Goal: Information Seeking & Learning: Find specific fact

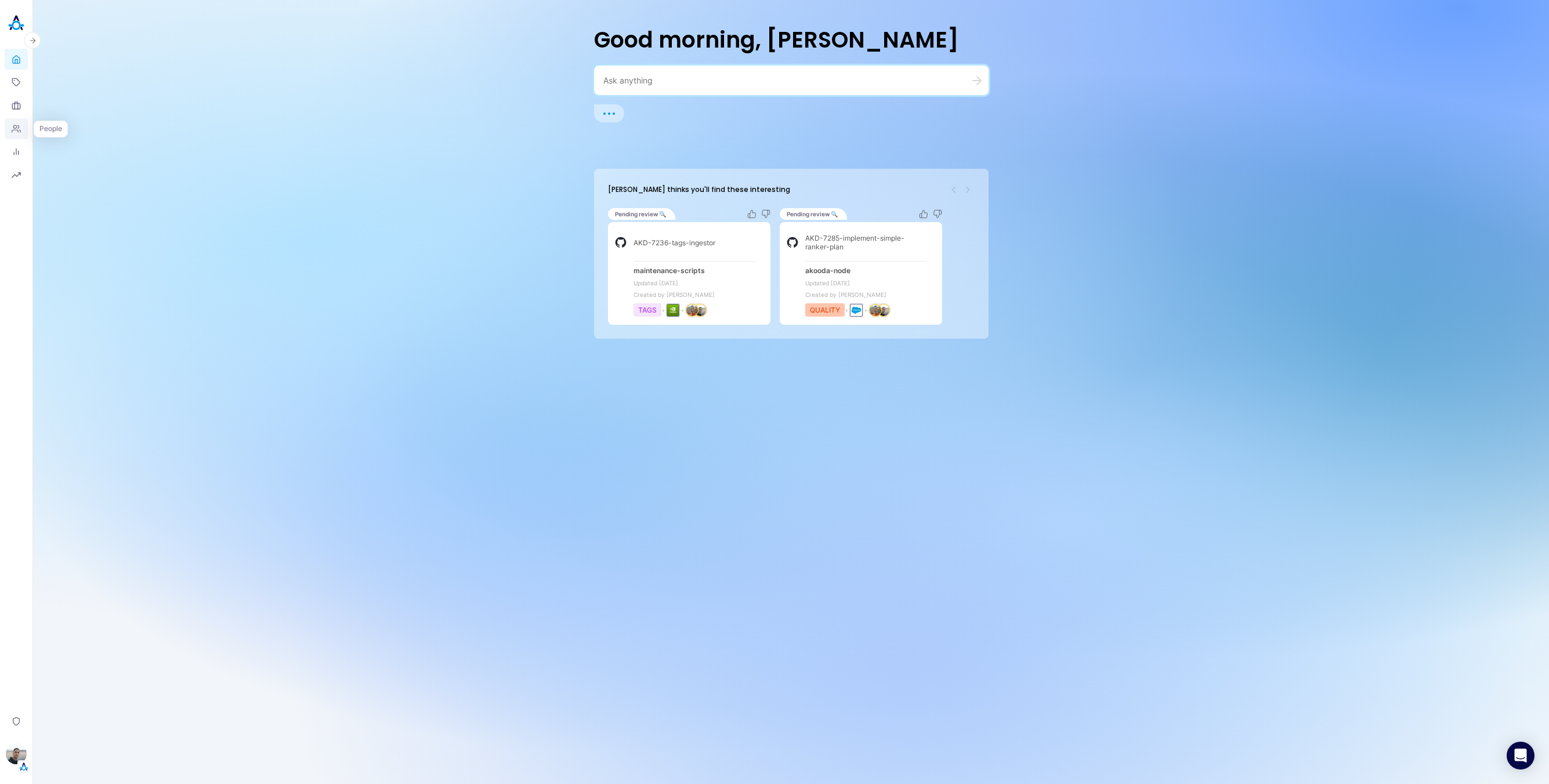
click at [12, 126] on icon at bounding box center [16, 128] width 9 height 9
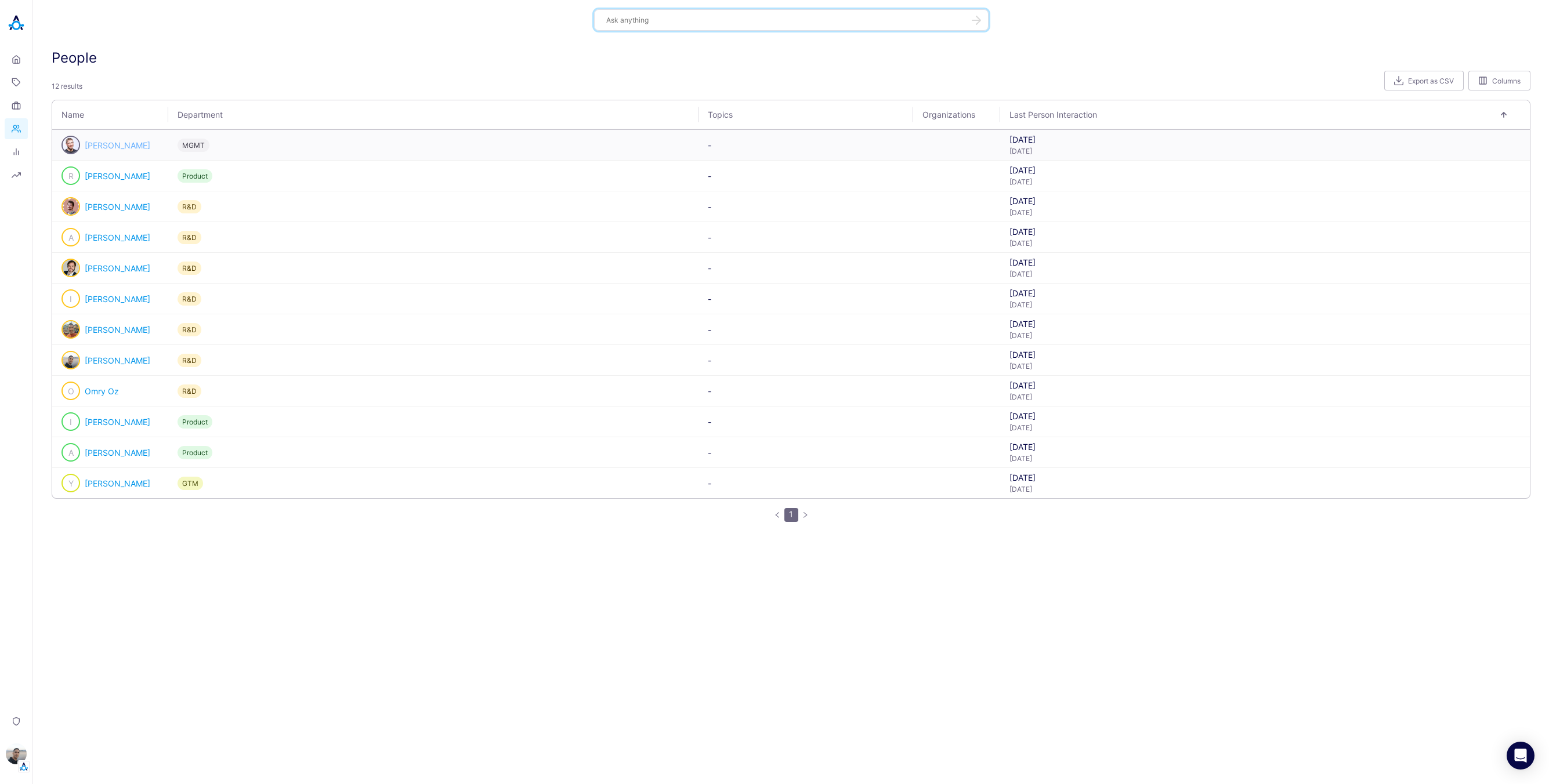
click at [100, 145] on link "[PERSON_NAME]" at bounding box center [117, 145] width 66 height 10
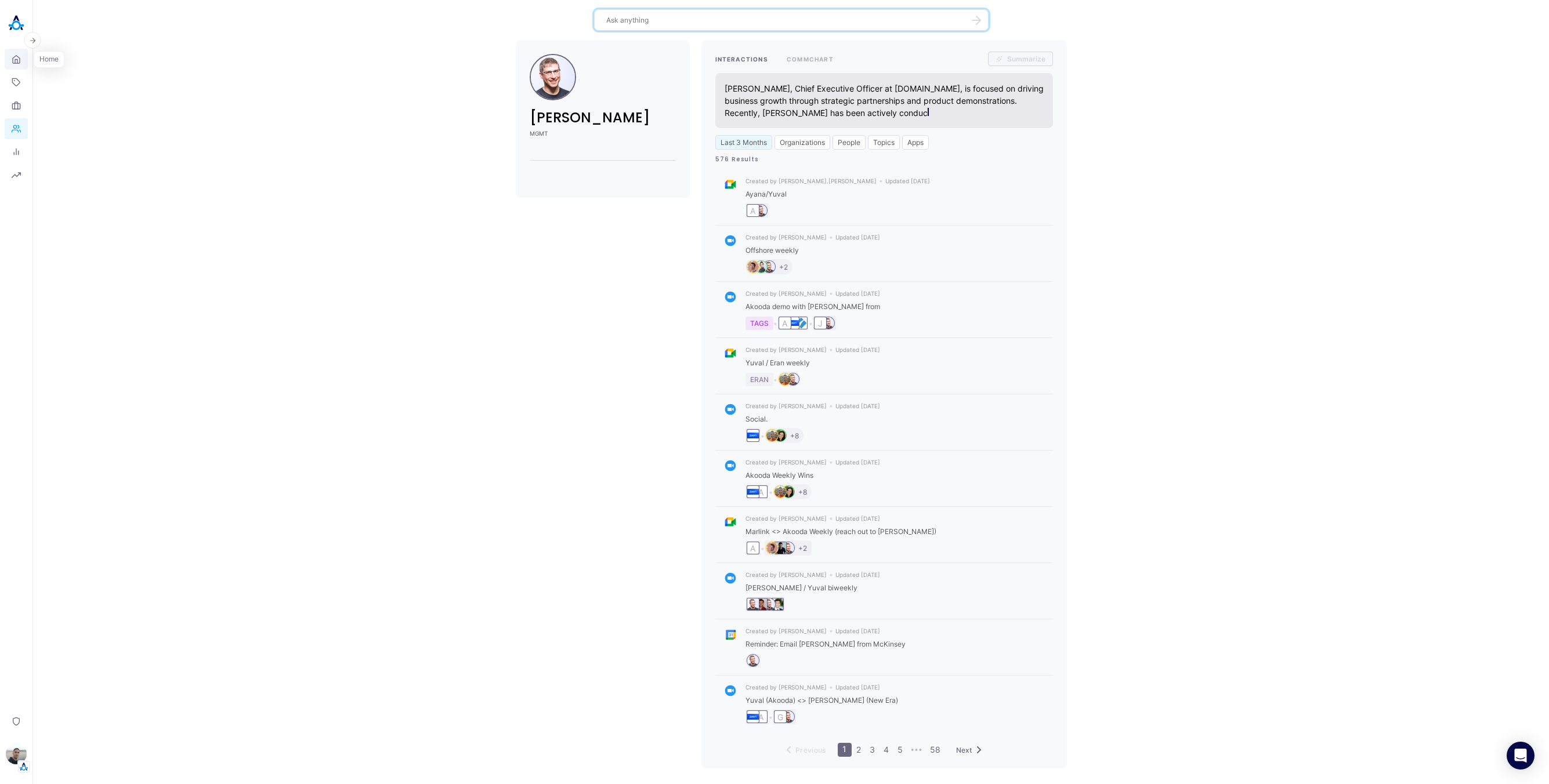
click at [13, 61] on icon at bounding box center [16, 59] width 7 height 8
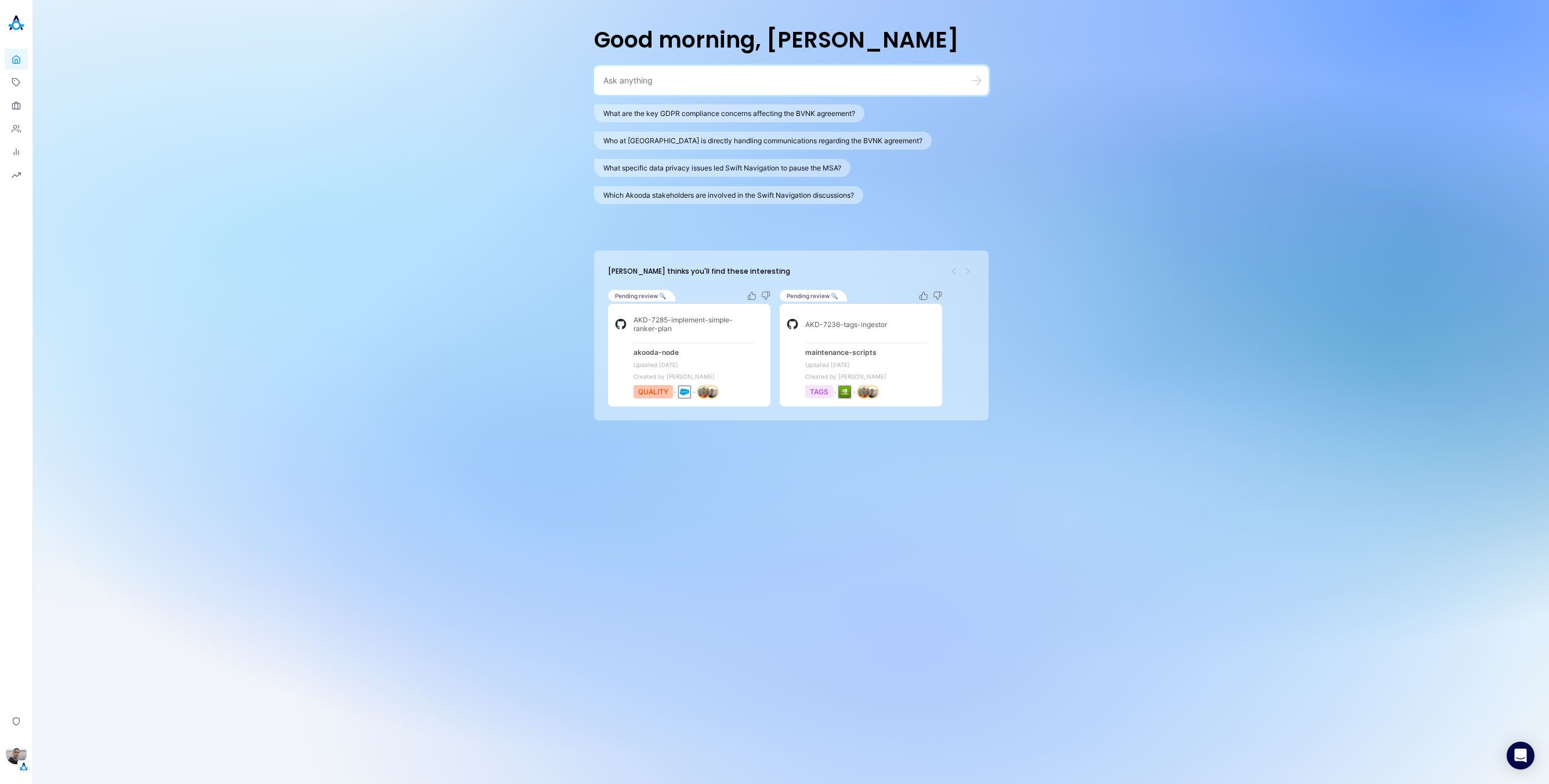
click at [1382, 524] on div "Good morning, Eli What are the key GDPR compliance concerns affecting the BVNK …" at bounding box center [791, 392] width 1516 height 784
click at [1303, 486] on div "Good morning, Eli What are the key GDPR compliance concerns affecting the BVNK …" at bounding box center [791, 392] width 1516 height 784
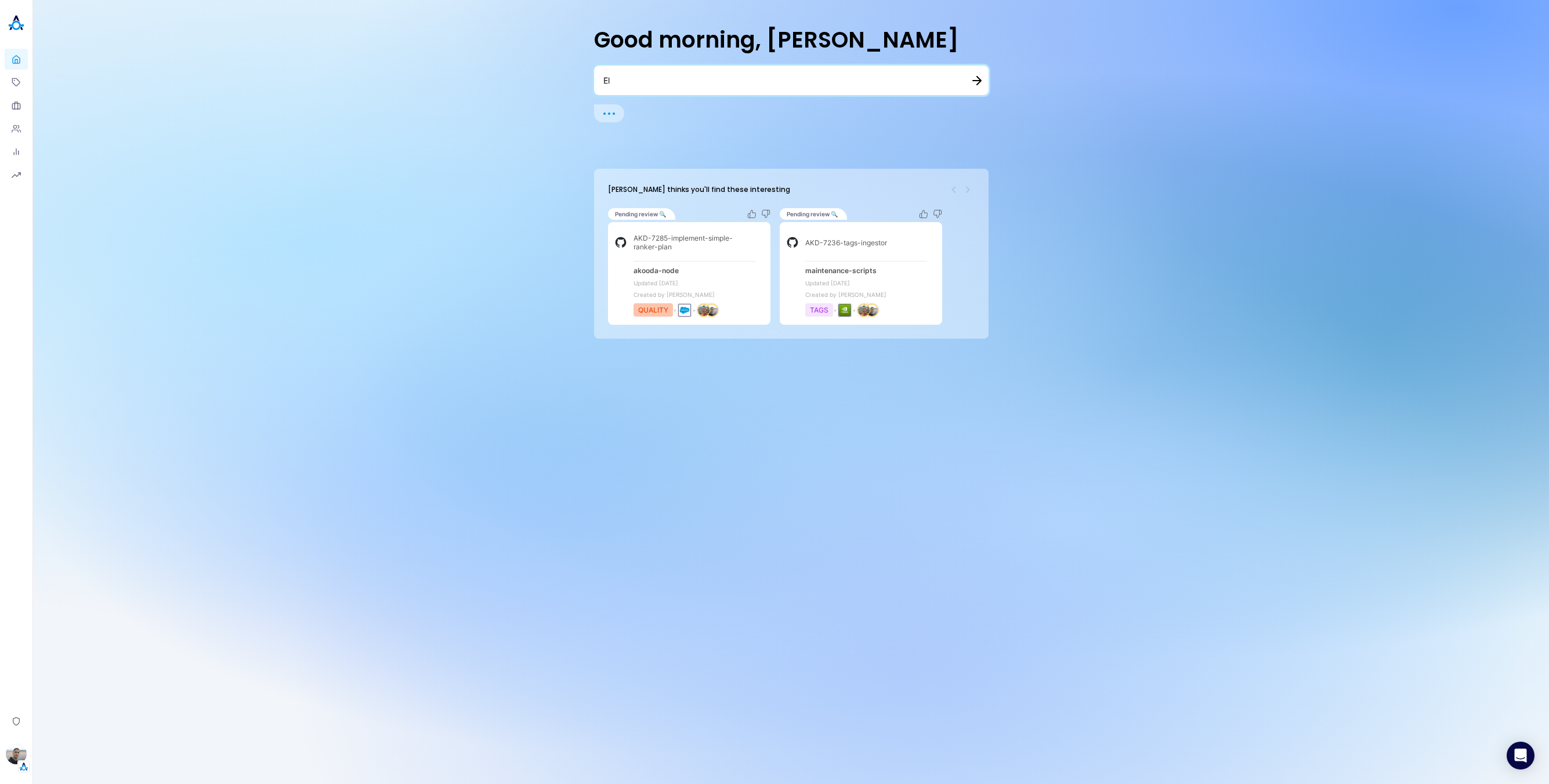
type textarea "[PERSON_NAME]"
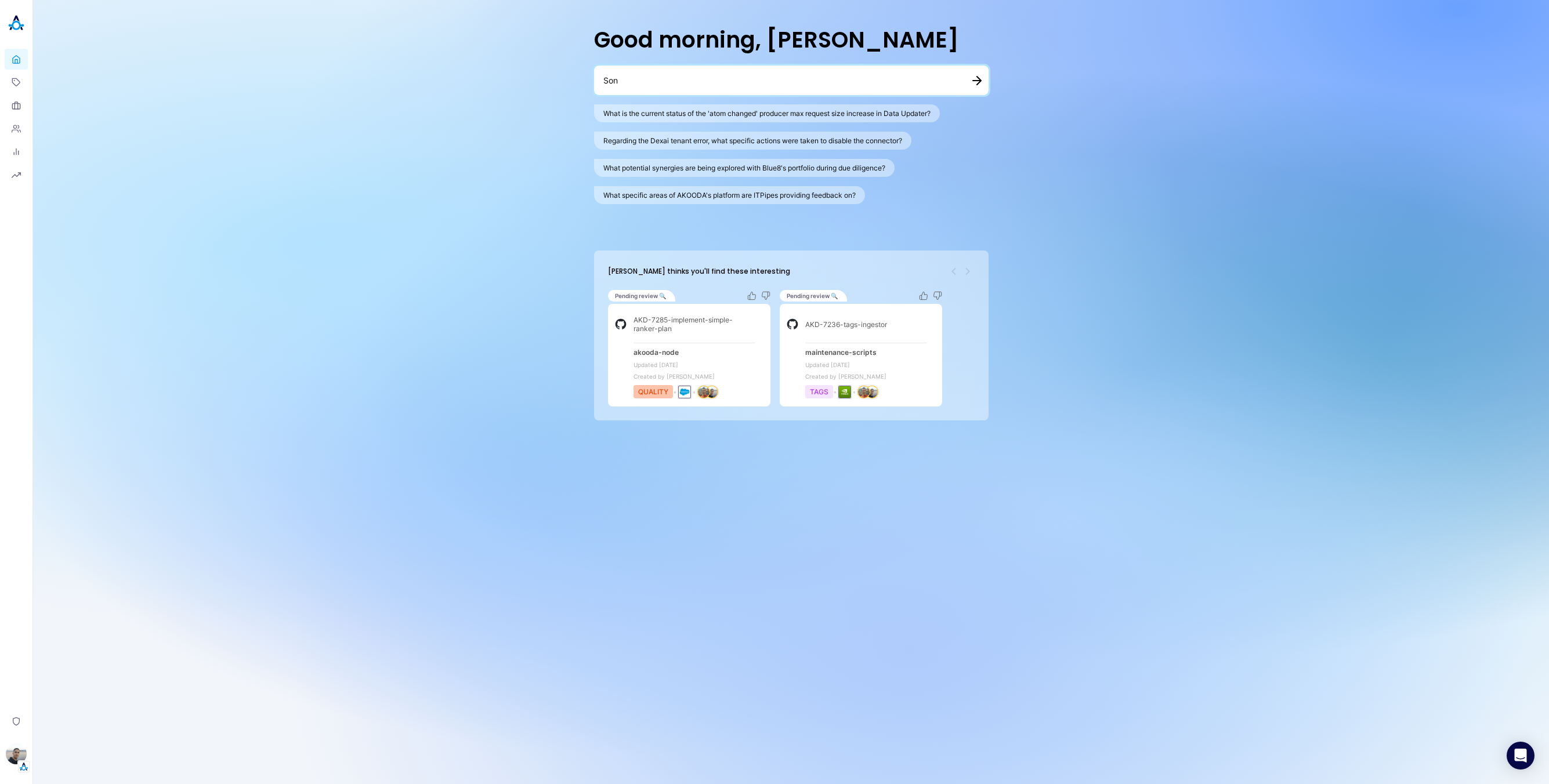
type textarea "Sony"
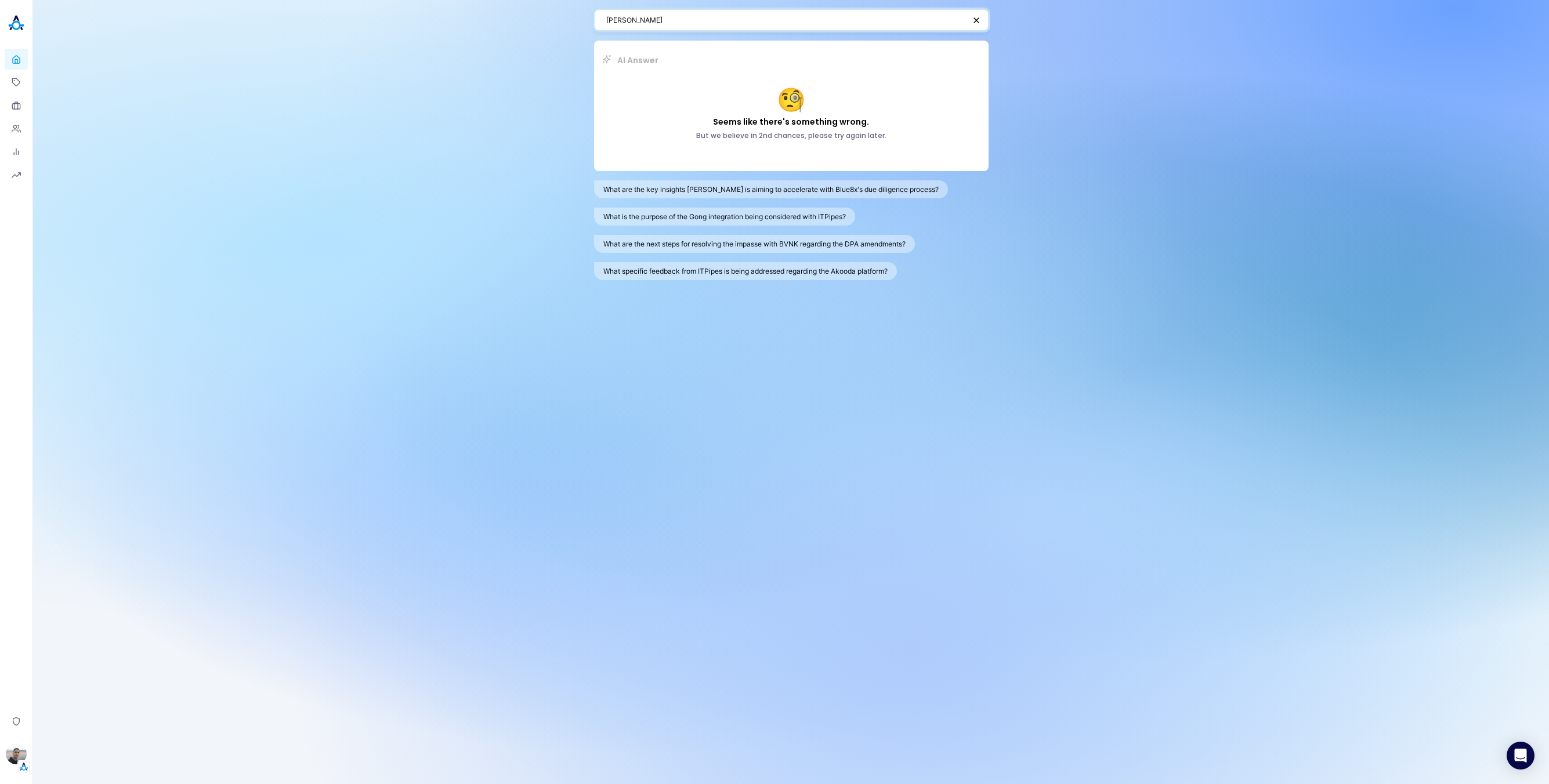
click at [752, 22] on textarea "[PERSON_NAME]" at bounding box center [785, 20] width 358 height 11
click at [857, 17] on textarea "[PERSON_NAME]" at bounding box center [785, 20] width 358 height 11
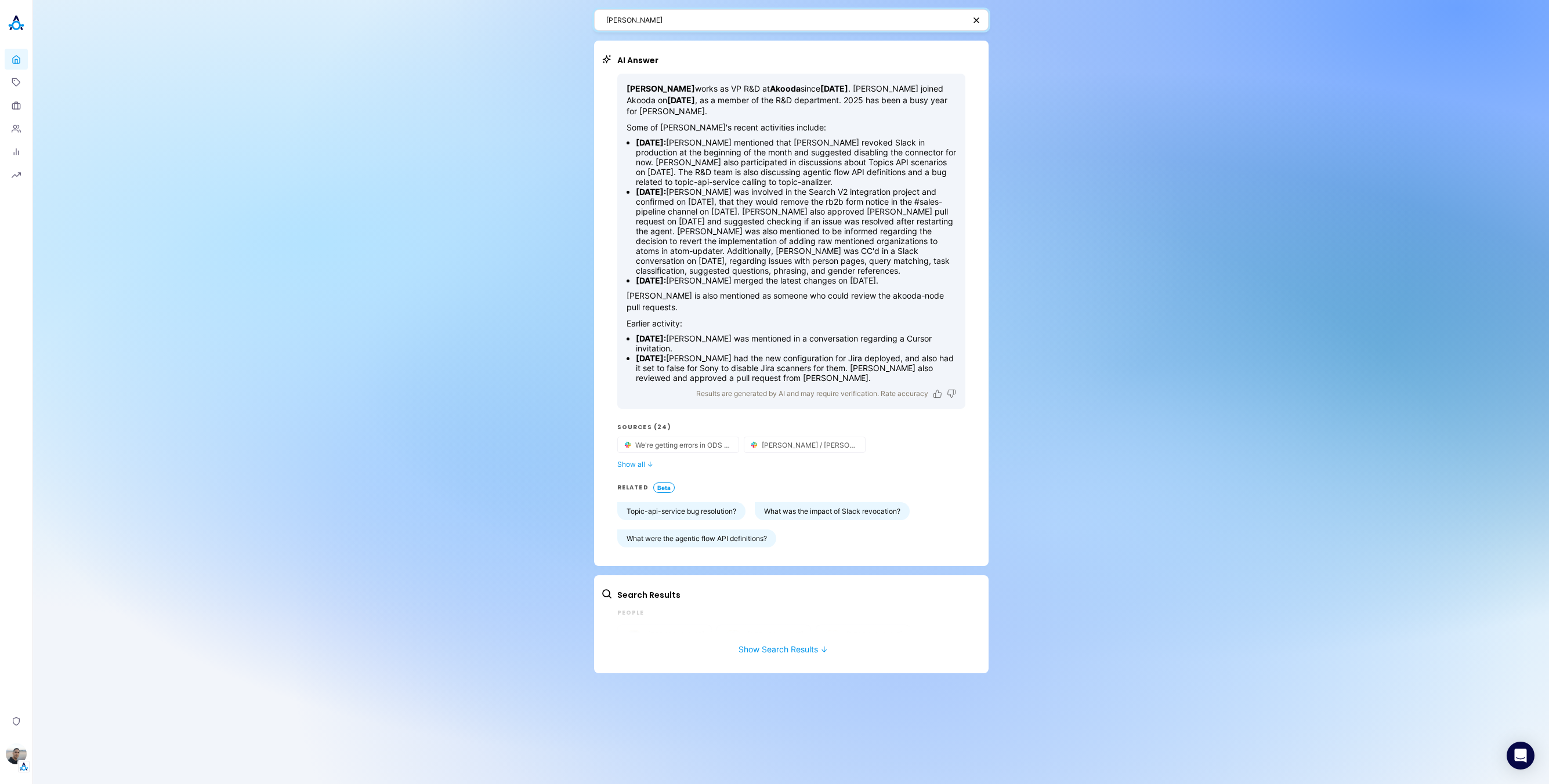
click at [833, 19] on textarea "[PERSON_NAME]" at bounding box center [785, 20] width 358 height 11
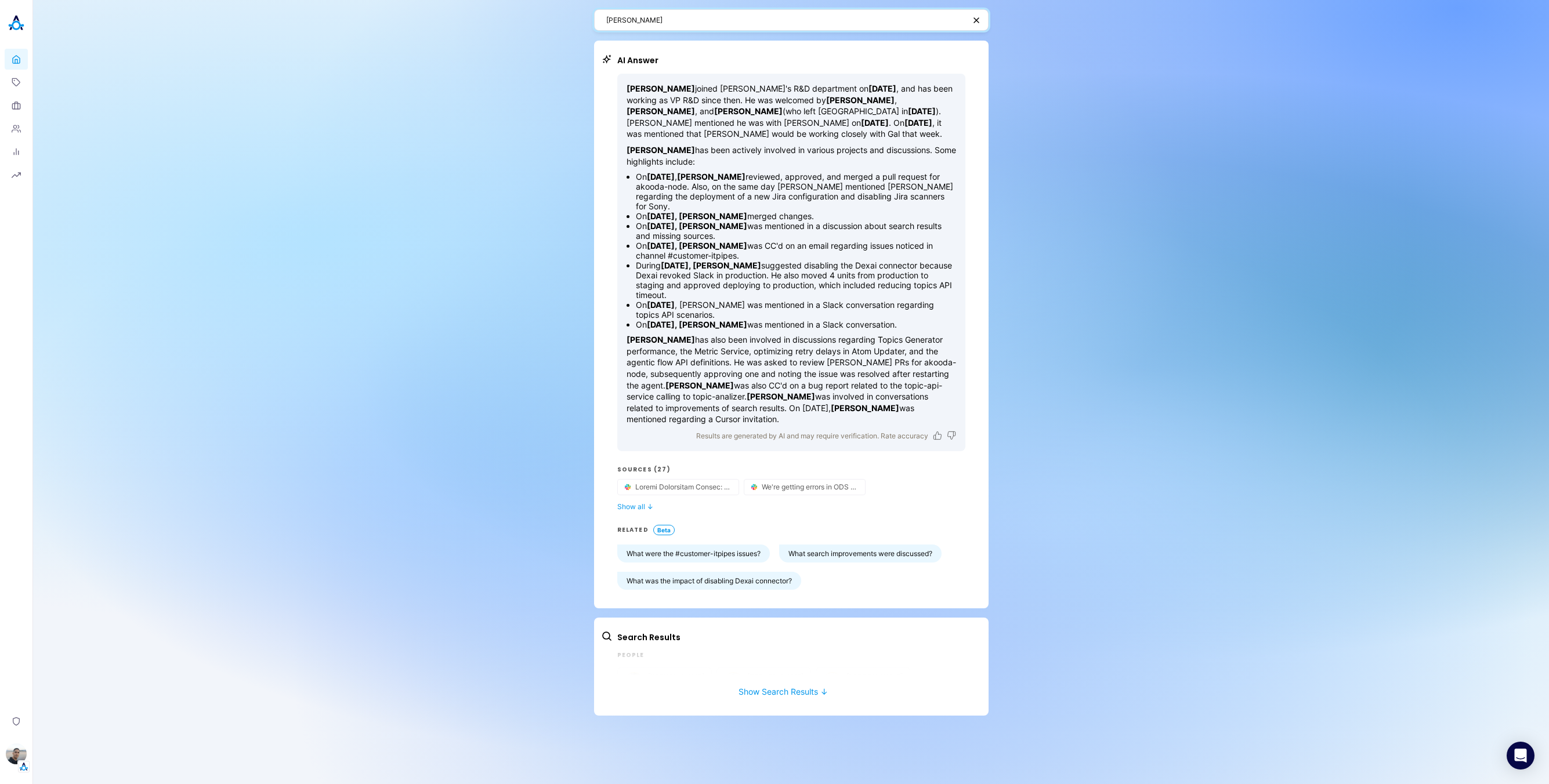
drag, startPoint x: 659, startPoint y: 22, endPoint x: 526, endPoint y: 21, distance: 133.0
click at [528, 21] on div "[PERSON_NAME] AI Answer [PERSON_NAME] joined [PERSON_NAME]'s R&D department on …" at bounding box center [791, 392] width 1516 height 784
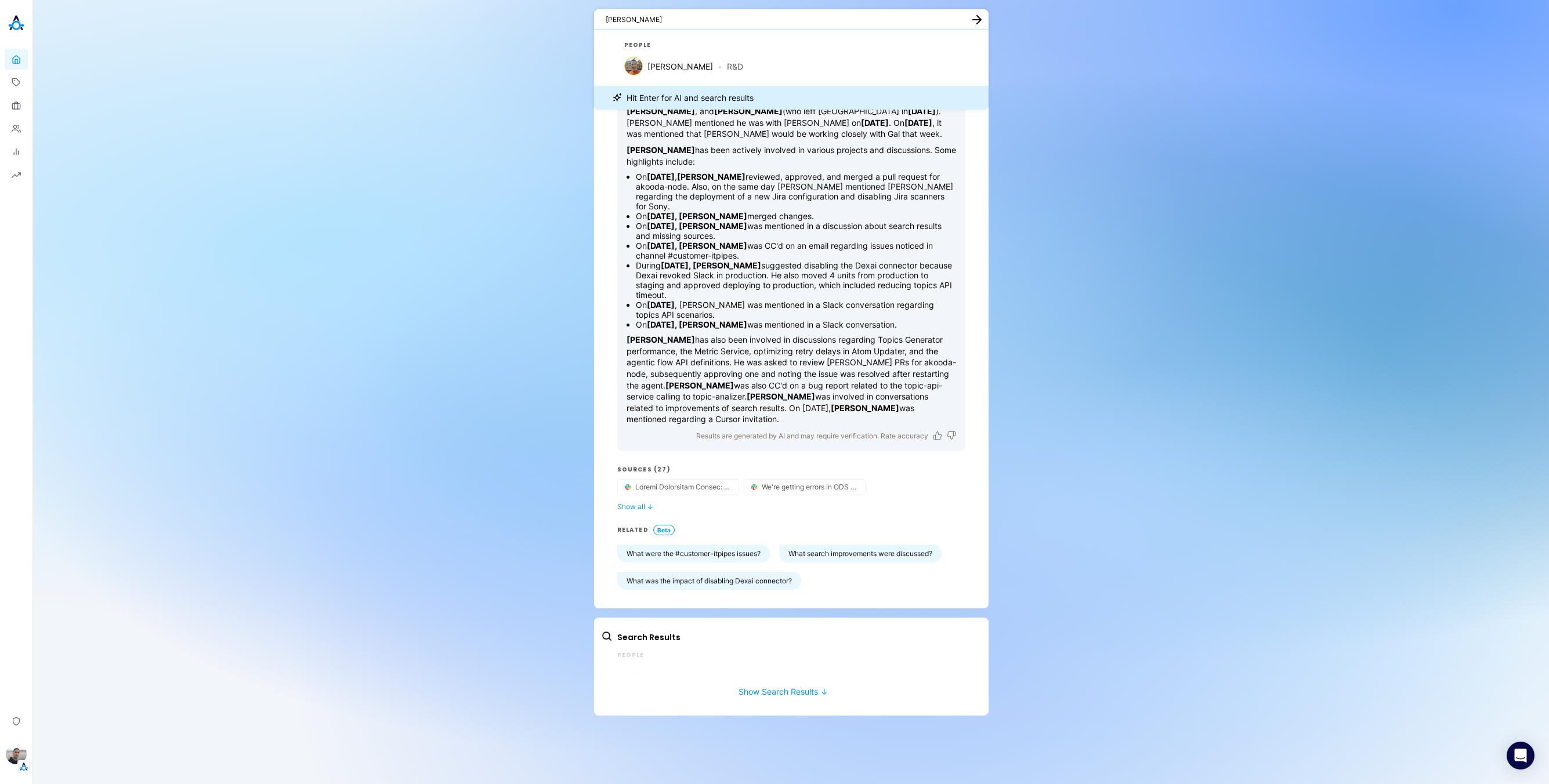
type textarea "[PERSON_NAME]"
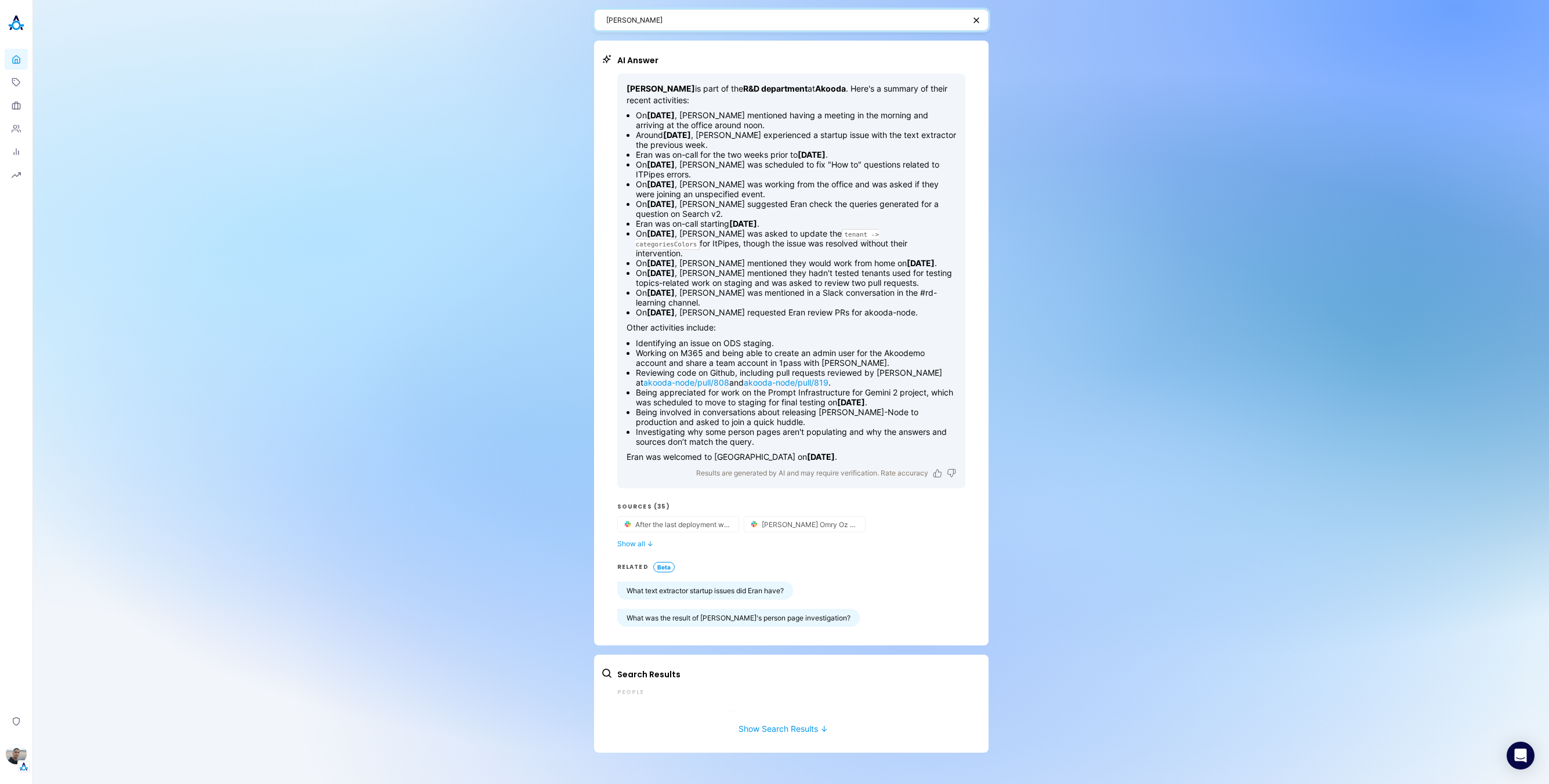
click at [783, 24] on textarea "[PERSON_NAME]" at bounding box center [785, 20] width 358 height 11
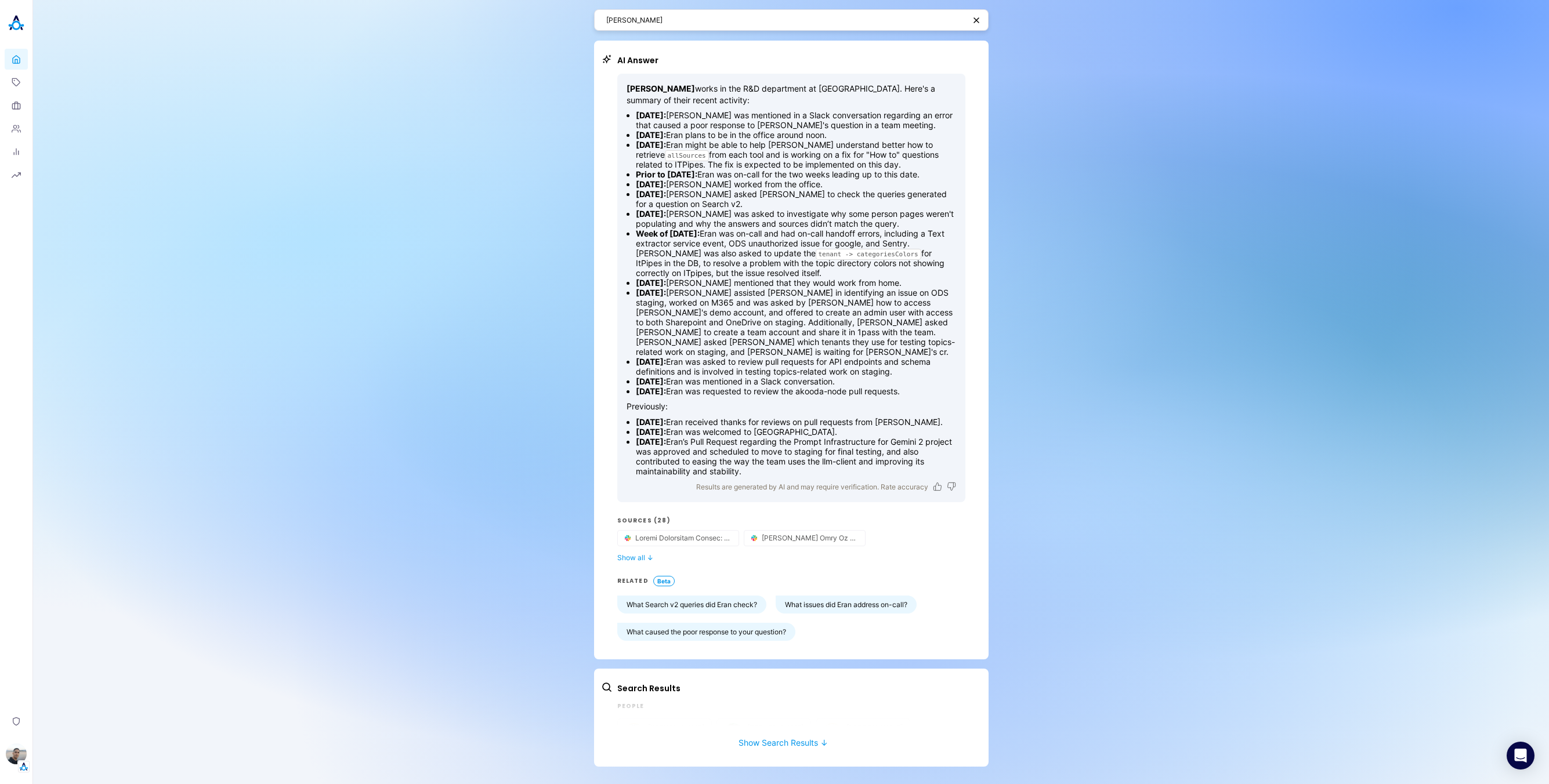
click at [1330, 211] on div "Eran nao AI Answer [PERSON_NAME] works in the R&D department at [GEOGRAPHIC_DAT…" at bounding box center [791, 392] width 1516 height 784
click at [692, 20] on textarea "[PERSON_NAME]" at bounding box center [785, 20] width 358 height 11
click at [20, 109] on icon at bounding box center [16, 105] width 9 height 9
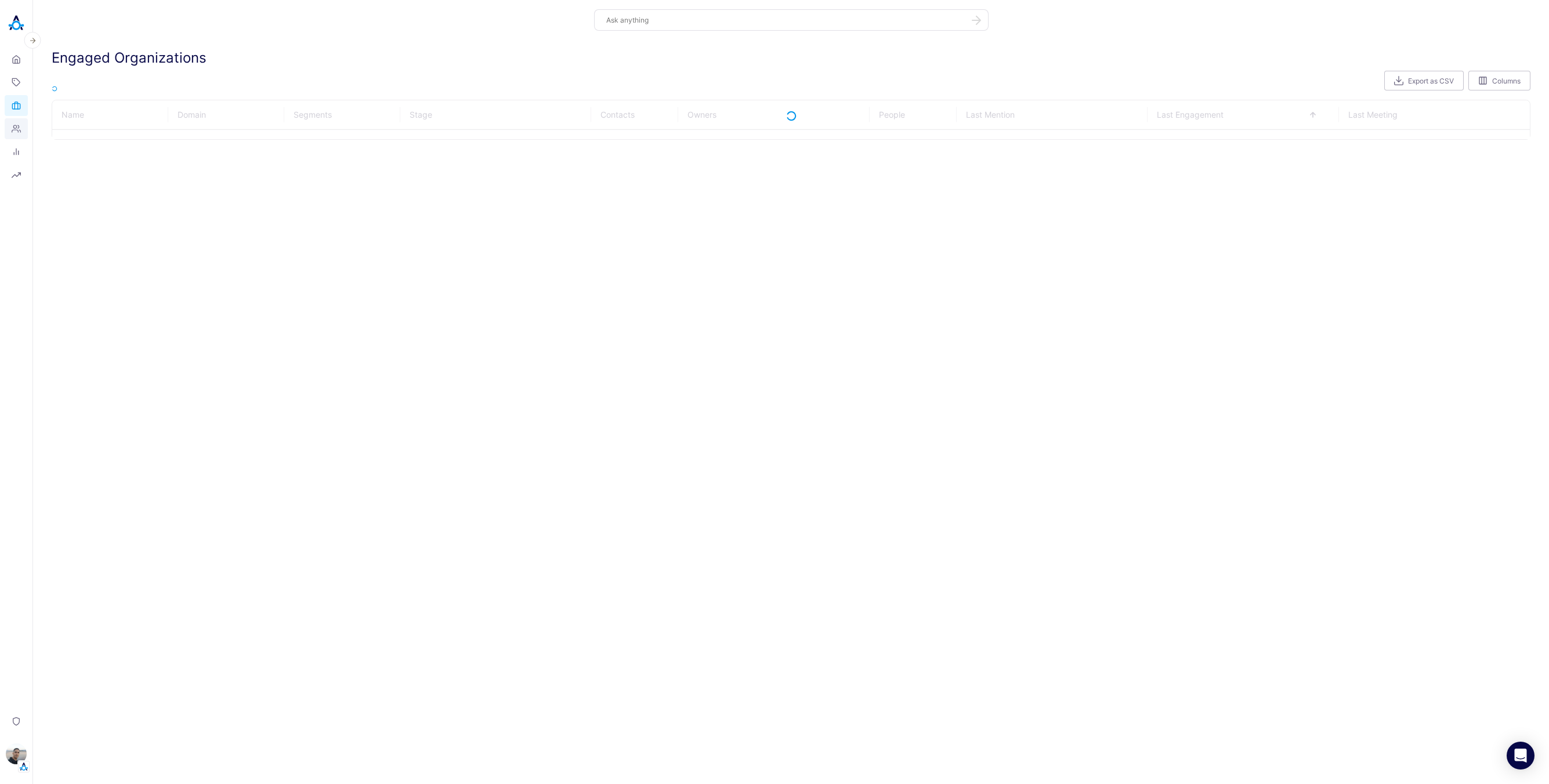
click at [14, 126] on icon at bounding box center [16, 128] width 9 height 9
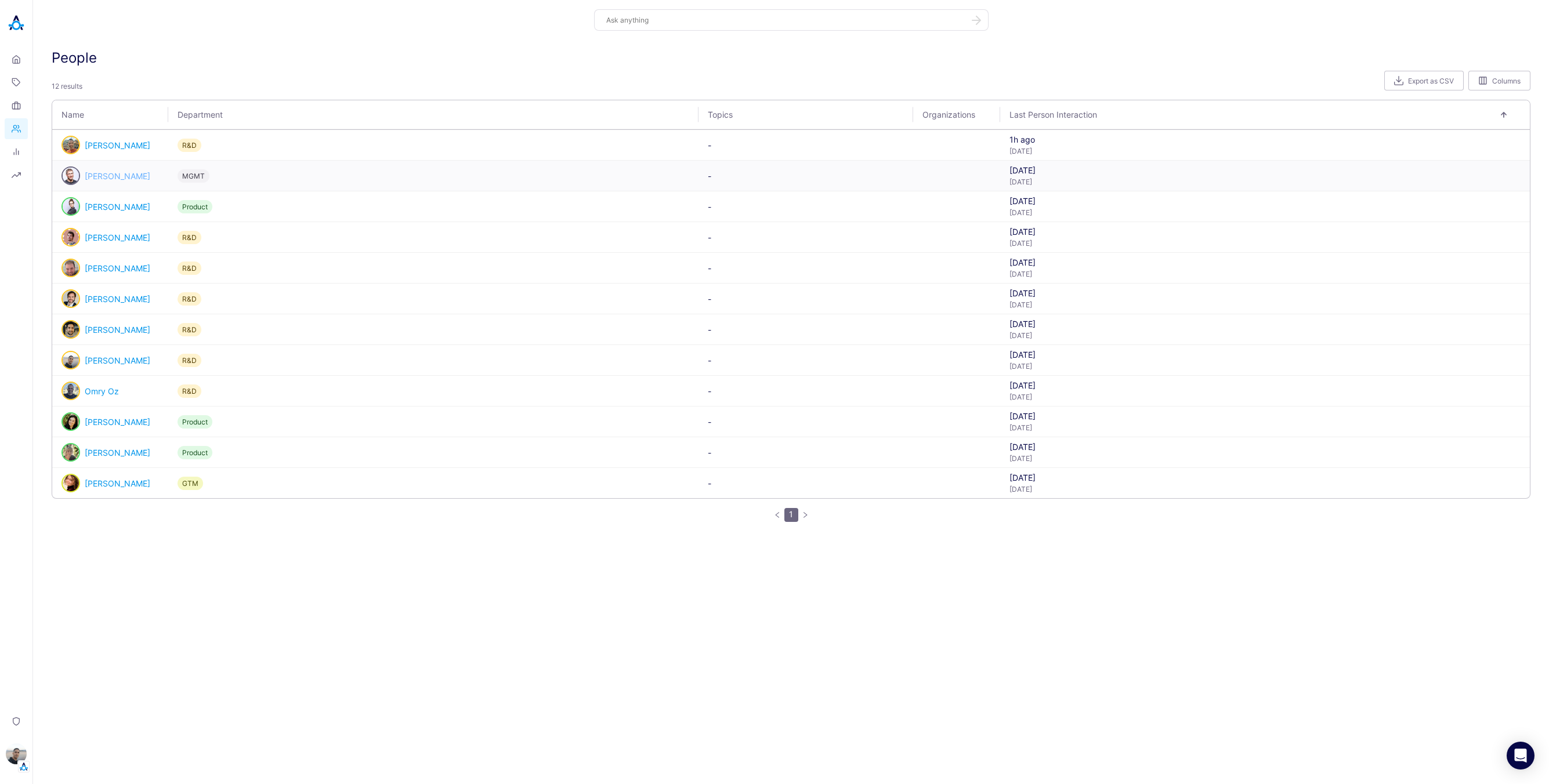
click at [131, 177] on link "[PERSON_NAME]" at bounding box center [117, 176] width 66 height 10
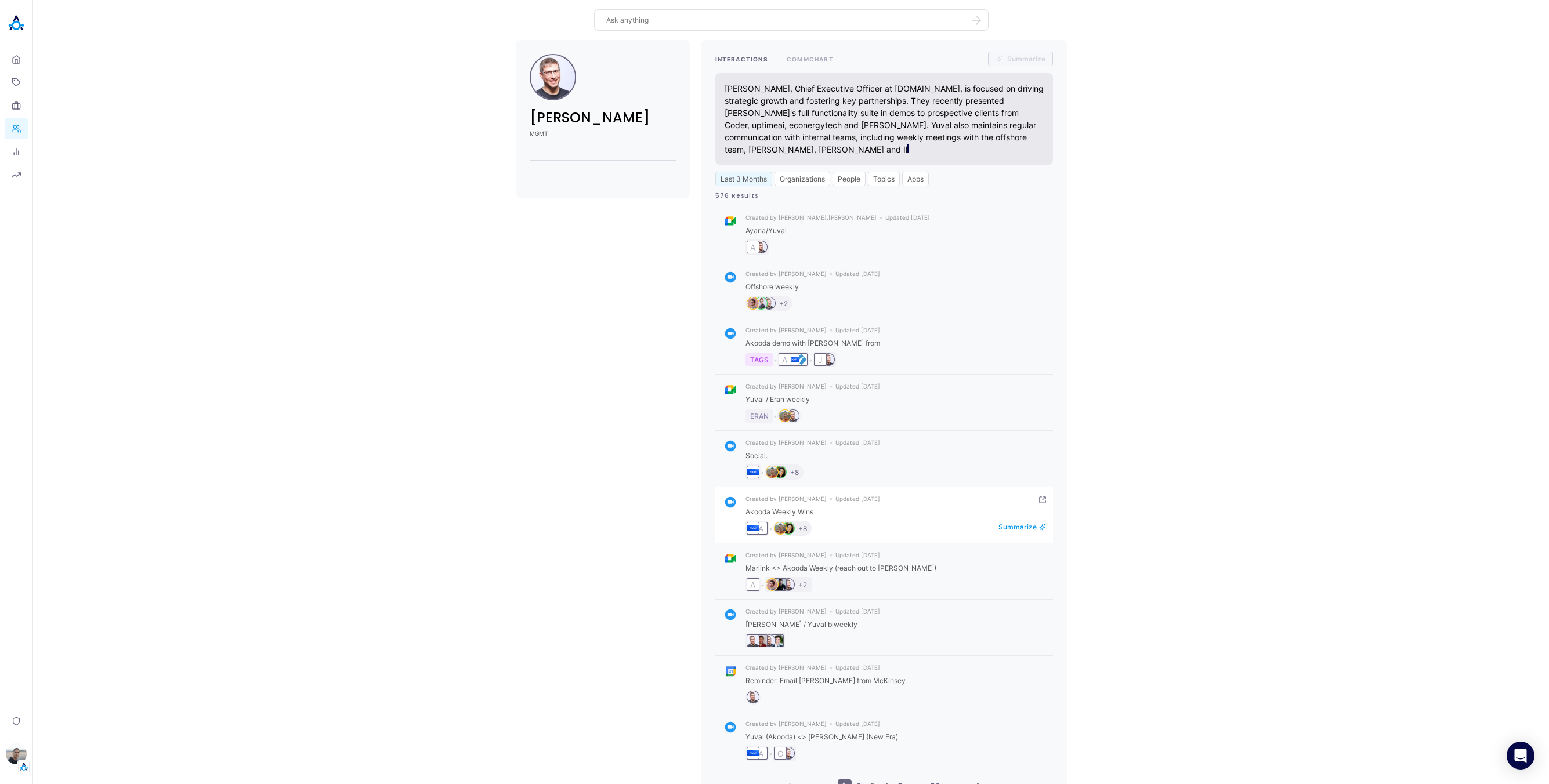
scroll to position [30, 0]
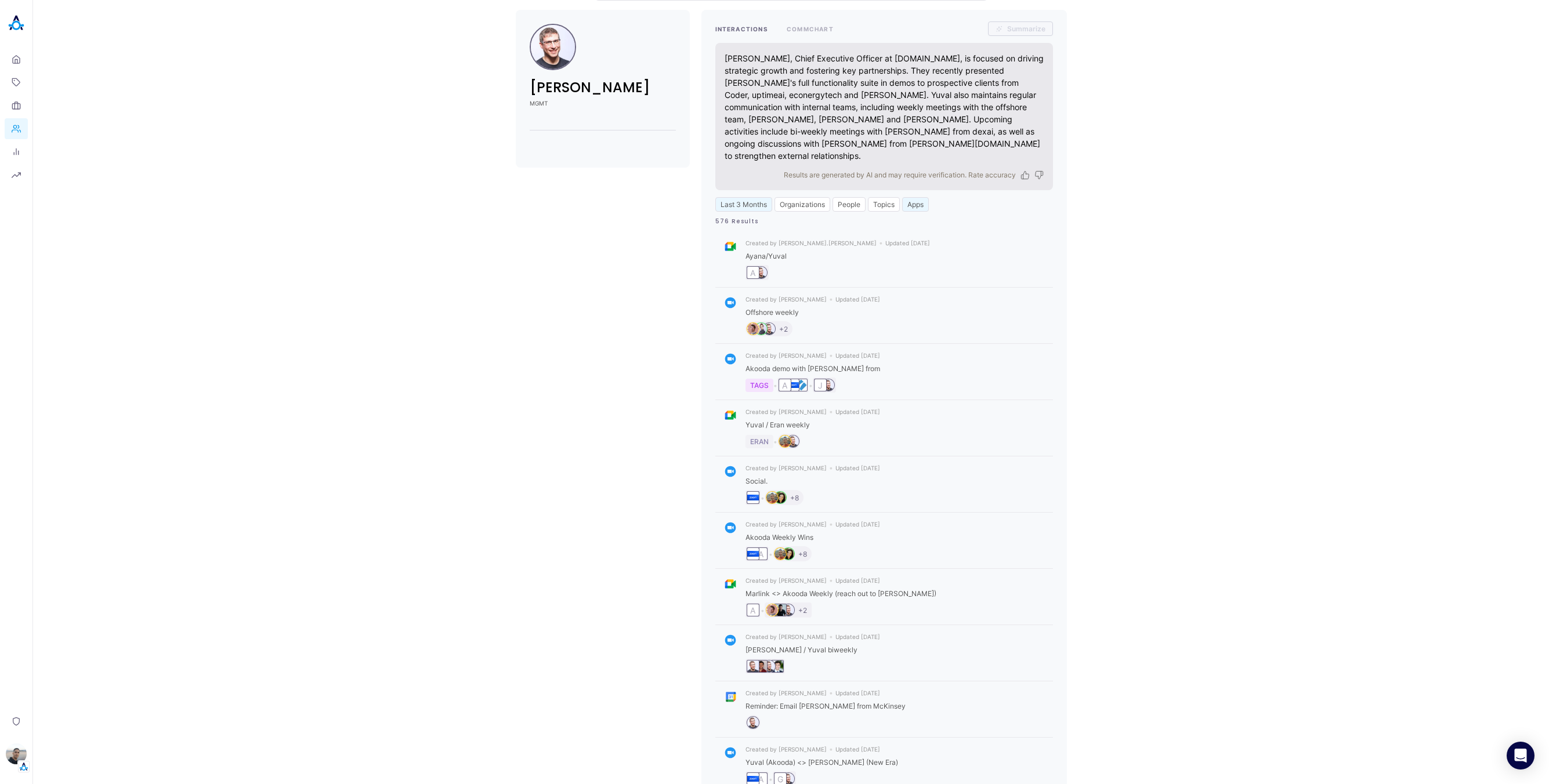
click at [905, 197] on button "Apps" at bounding box center [915, 204] width 26 height 14
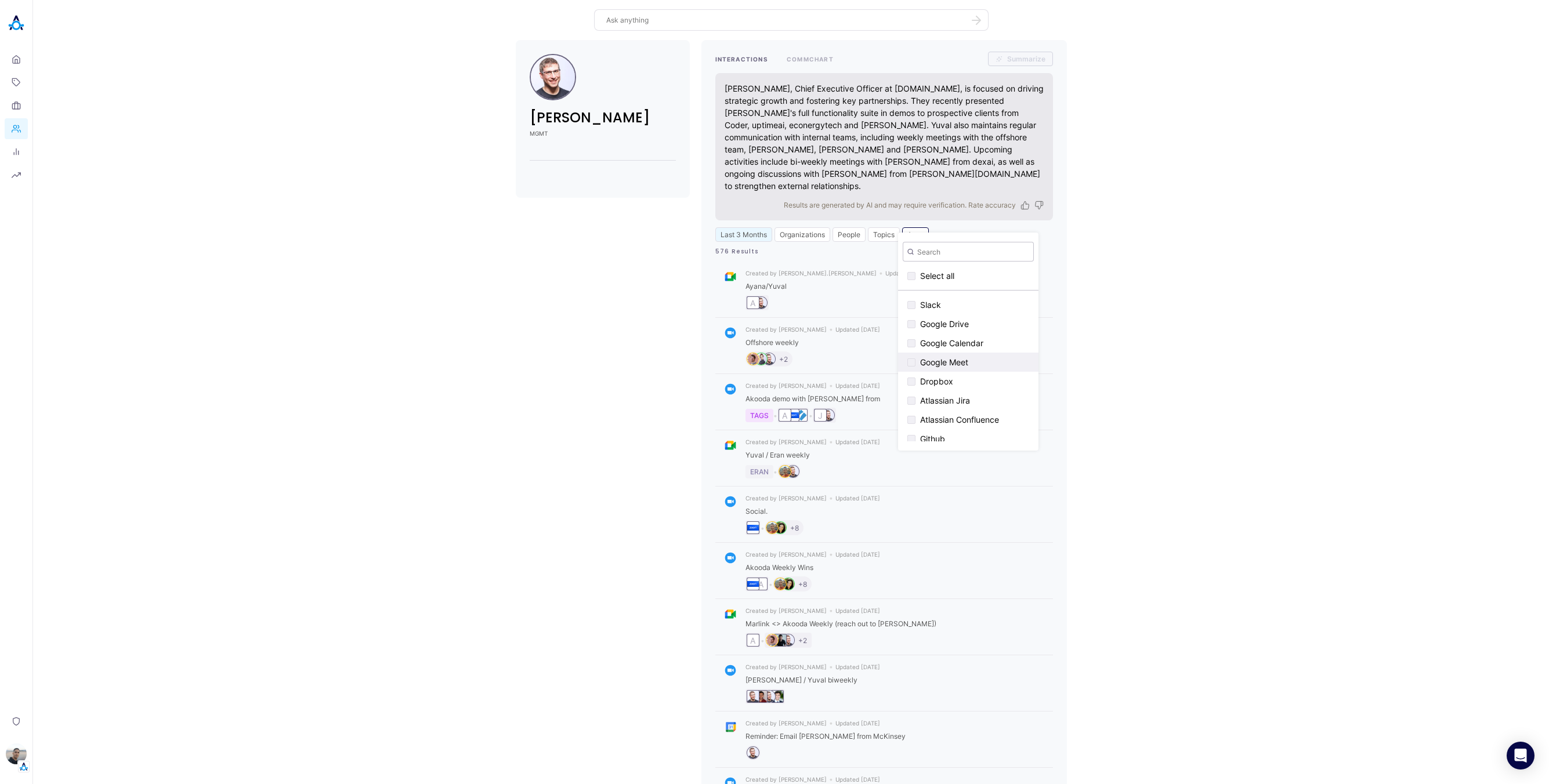
click at [914, 362] on div "button" at bounding box center [912, 363] width 8 height 8
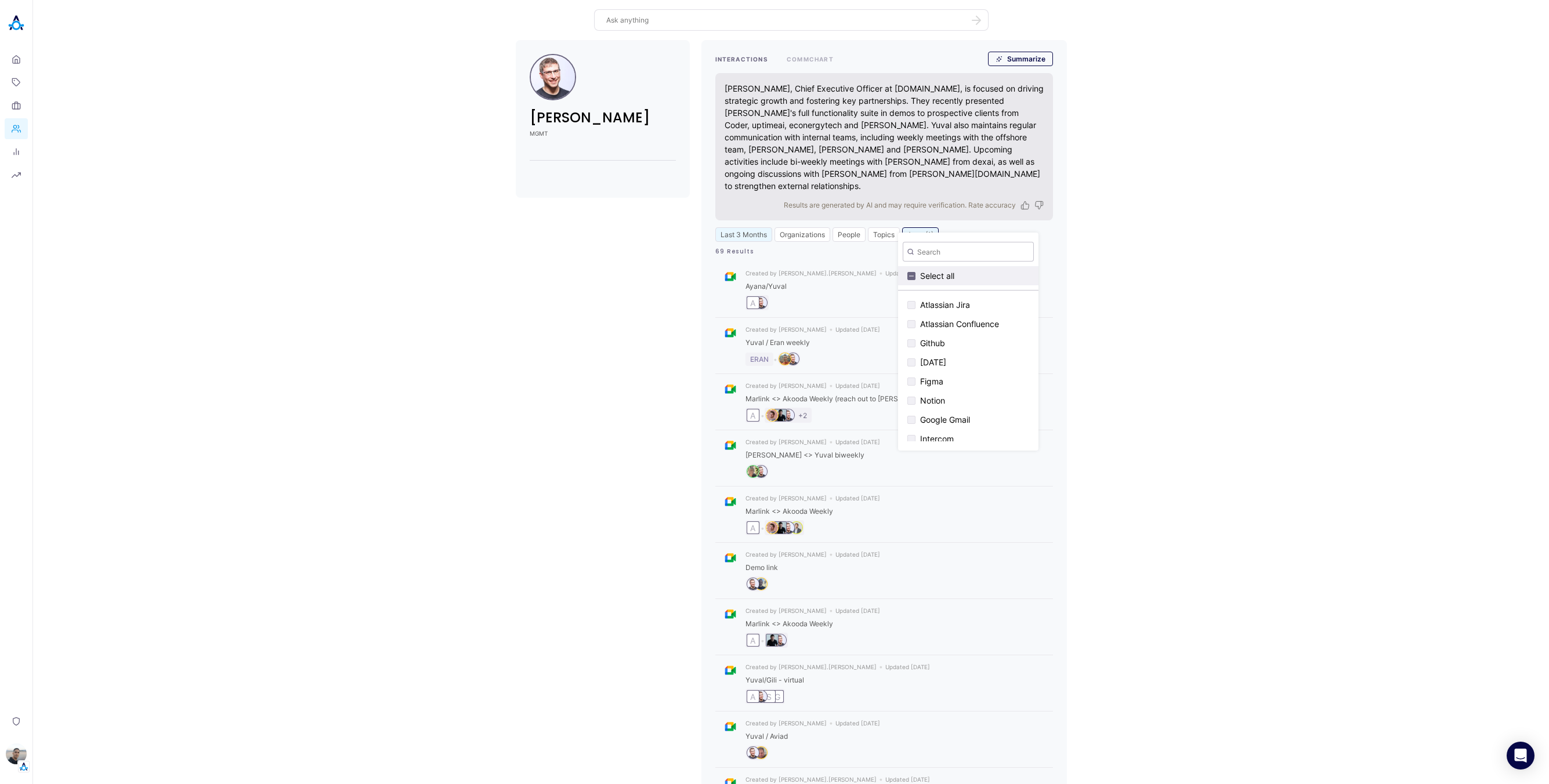
scroll to position [45, 0]
click at [932, 253] on input "text" at bounding box center [968, 251] width 131 height 20
click at [915, 318] on button "Google Meet" at bounding box center [968, 317] width 140 height 19
checkbox input "false"
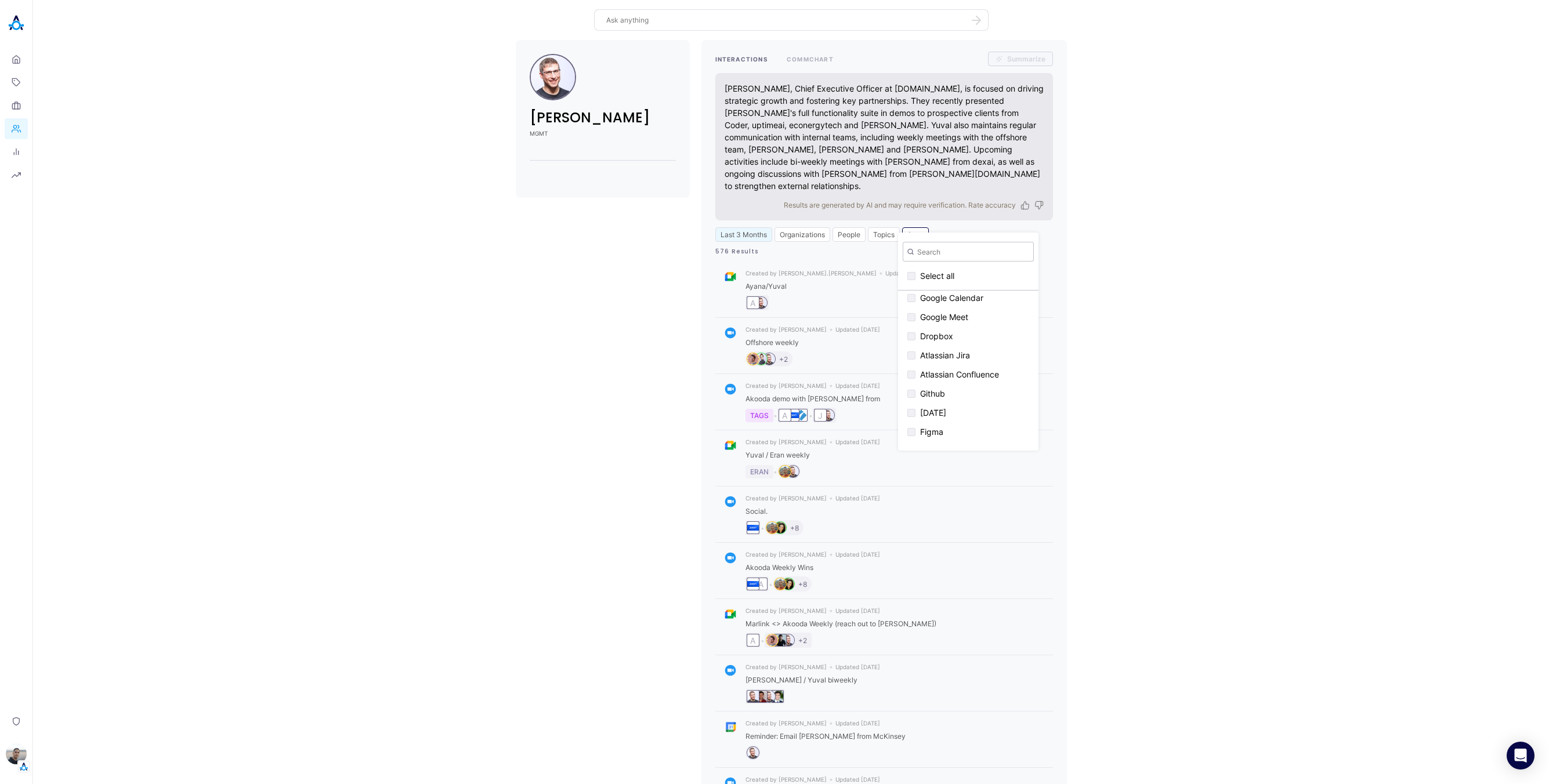
click at [614, 317] on div "[PERSON_NAME] MGMT INTERACTIONS [PERSON_NAME], Chief Executive Officer at [DOMA…" at bounding box center [791, 450] width 1497 height 821
click at [20, 104] on icon at bounding box center [16, 105] width 9 height 9
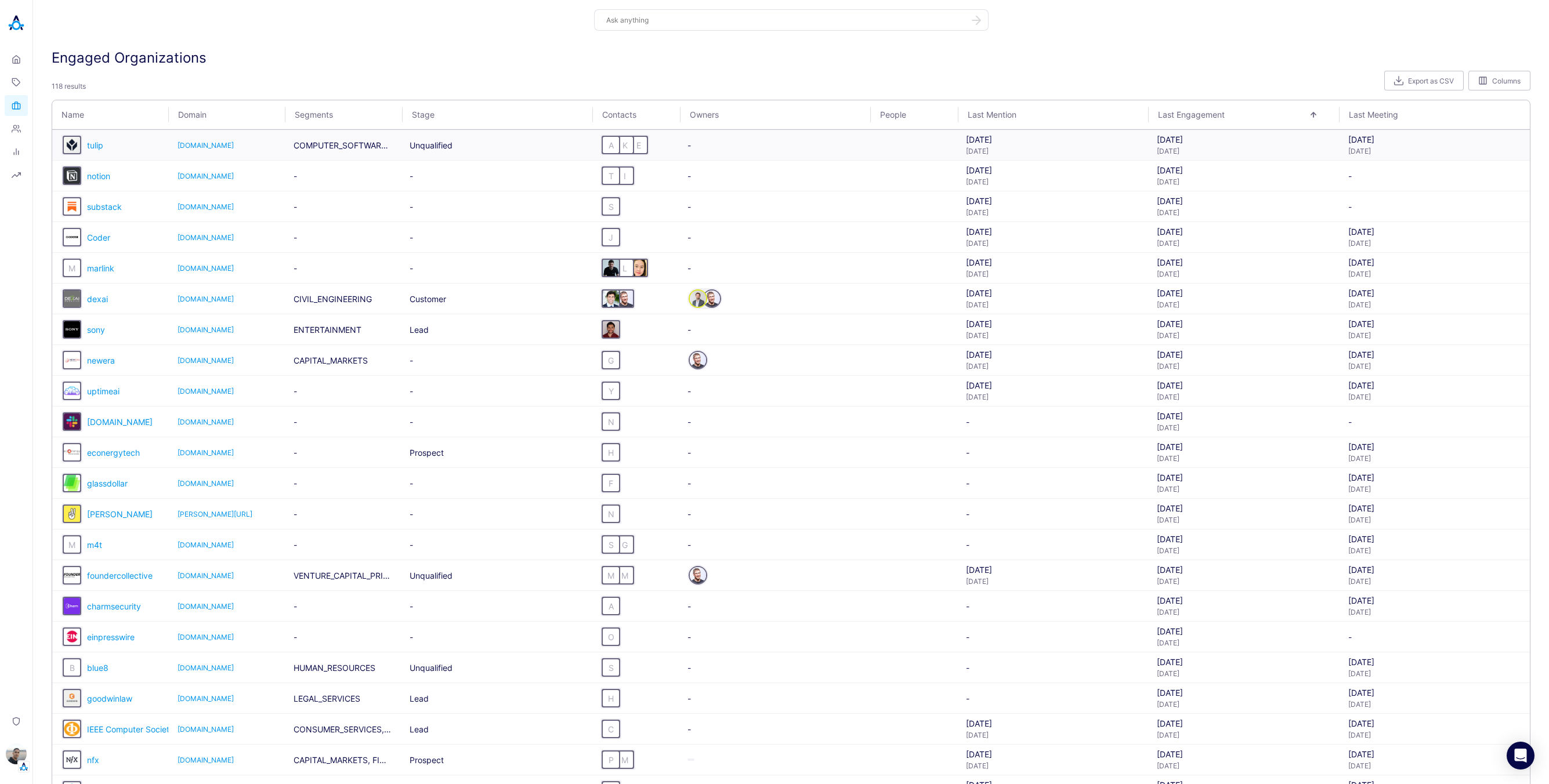
click at [104, 144] on div "tulip" at bounding box center [110, 145] width 97 height 21
click at [102, 144] on span "tulip" at bounding box center [95, 145] width 16 height 10
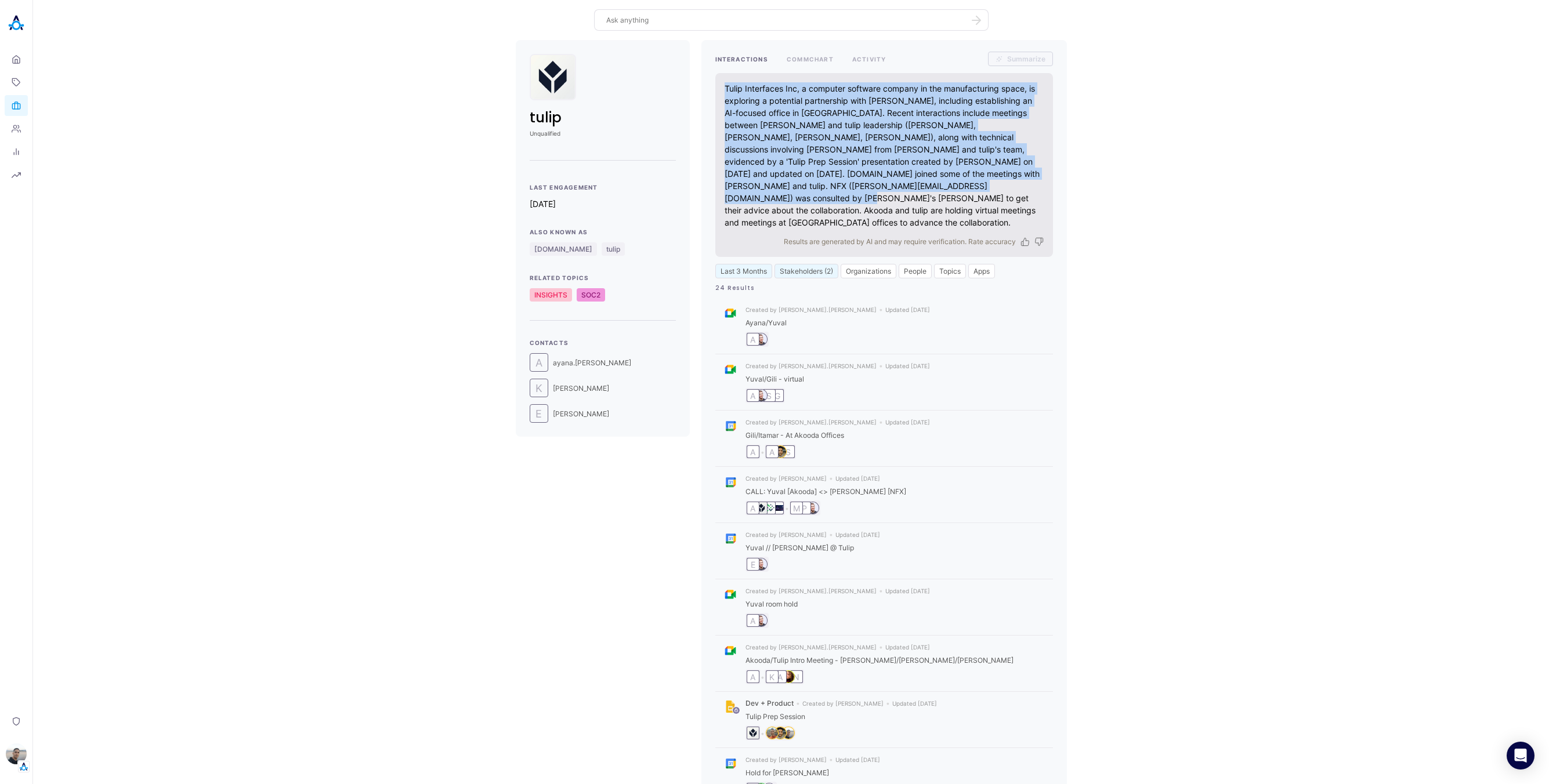
drag, startPoint x: 770, startPoint y: 90, endPoint x: 919, endPoint y: 177, distance: 172.5
click at [889, 187] on div "Tulip Interfaces Inc, a computer software company in the manufacturing space, i…" at bounding box center [884, 155] width 319 height 146
click at [987, 172] on div "Tulip Interfaces Inc, a computer software company in the manufacturing space, i…" at bounding box center [884, 155] width 319 height 146
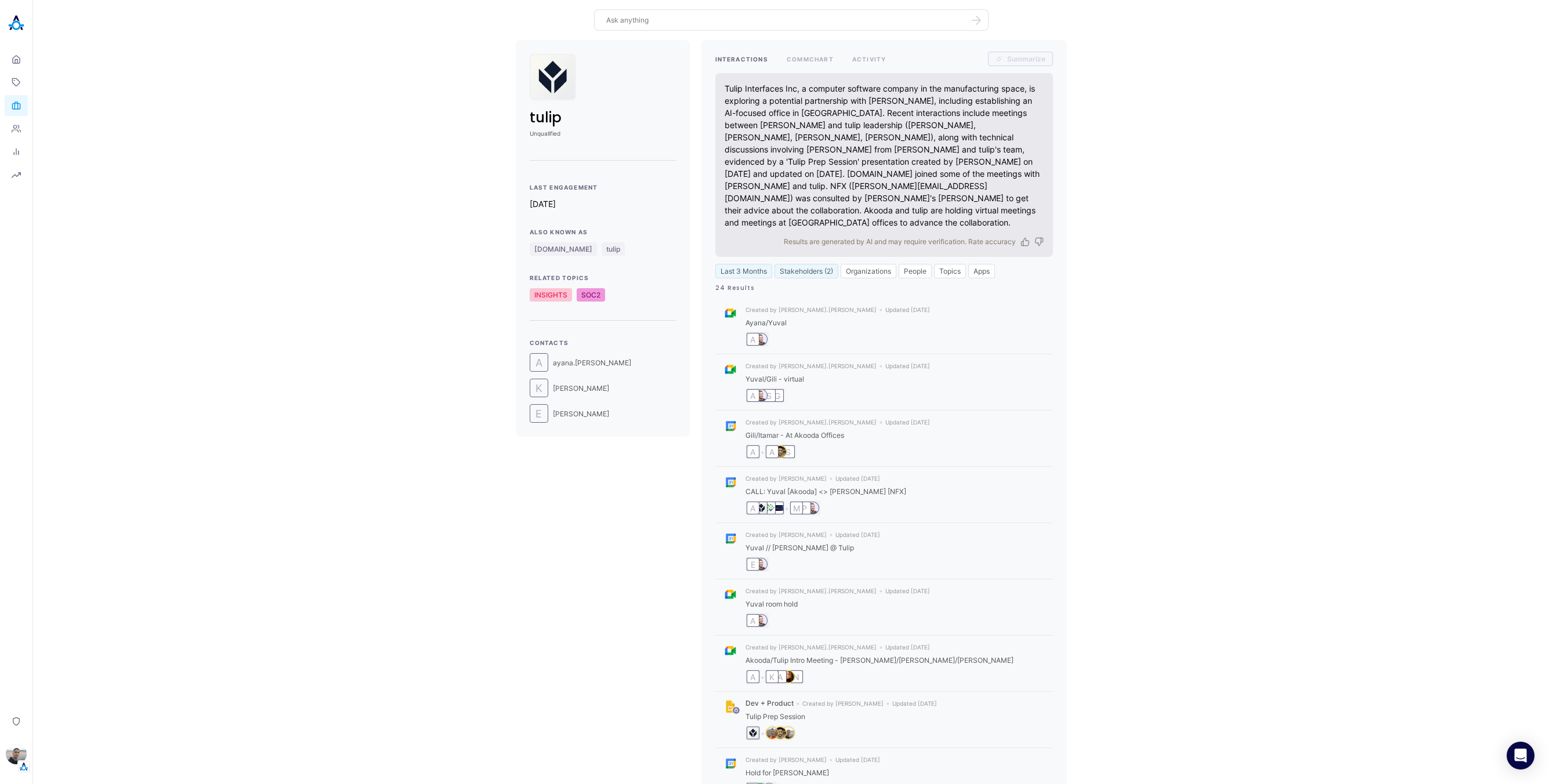
click at [1185, 239] on div "tulip Unqualified Last Engagement [DATE] Also Known As [DOMAIN_NAME] tulip Rela…" at bounding box center [791, 469] width 1497 height 857
click at [1139, 205] on div "tulip Unqualified Last Engagement [DATE] Also Known As [DOMAIN_NAME] tulip Rela…" at bounding box center [791, 469] width 1497 height 857
click at [1193, 195] on div "tulip Unqualified Last Engagement [DATE] Also Known As [DOMAIN_NAME] tulip Rela…" at bounding box center [791, 469] width 1497 height 857
click at [794, 54] on button "COMMCHART" at bounding box center [810, 59] width 47 height 14
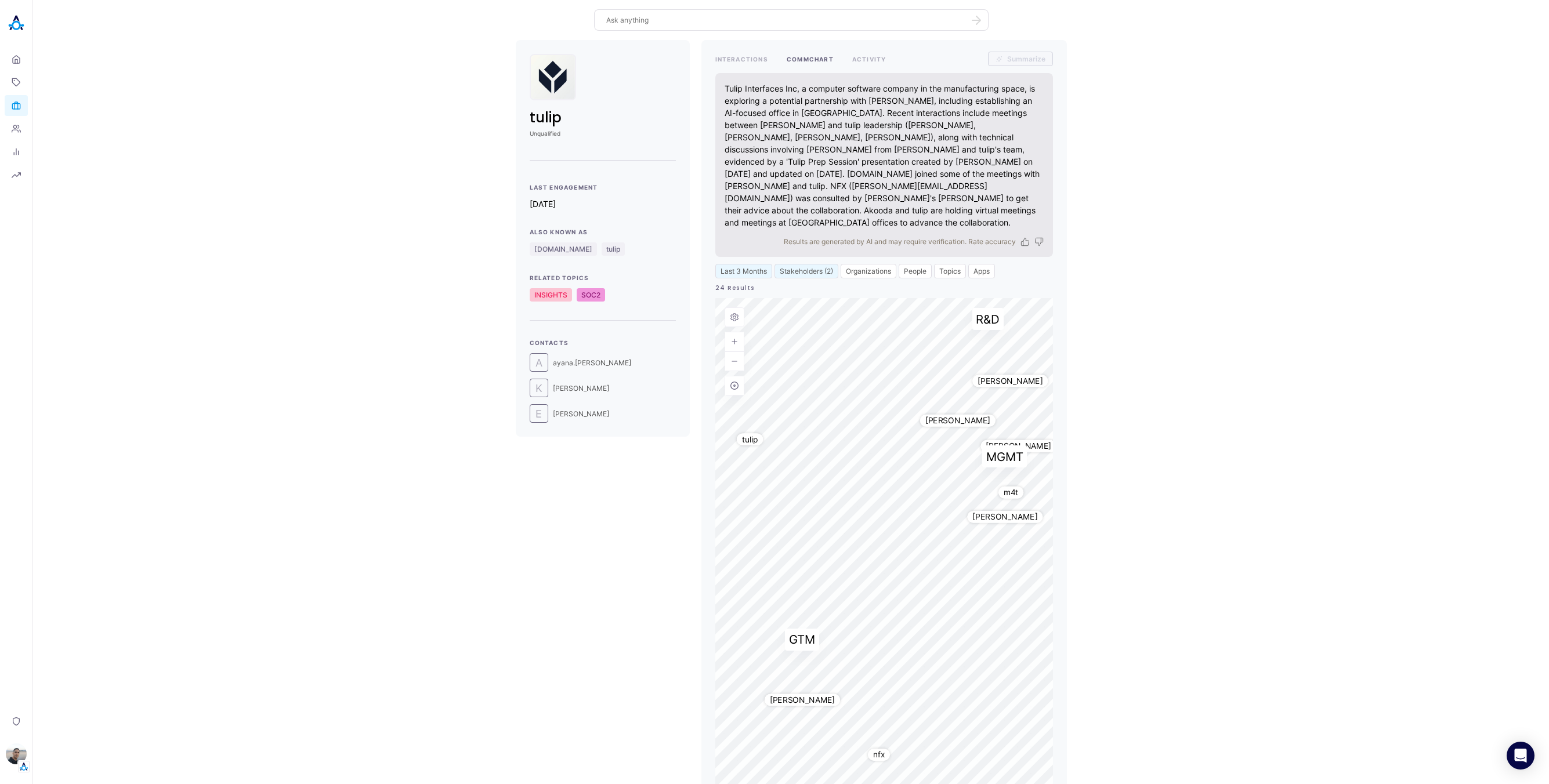
click at [1147, 289] on div "tulip Unqualified Last Engagement [DATE] Also Known As [DOMAIN_NAME] tulip Rela…" at bounding box center [791, 430] width 1497 height 780
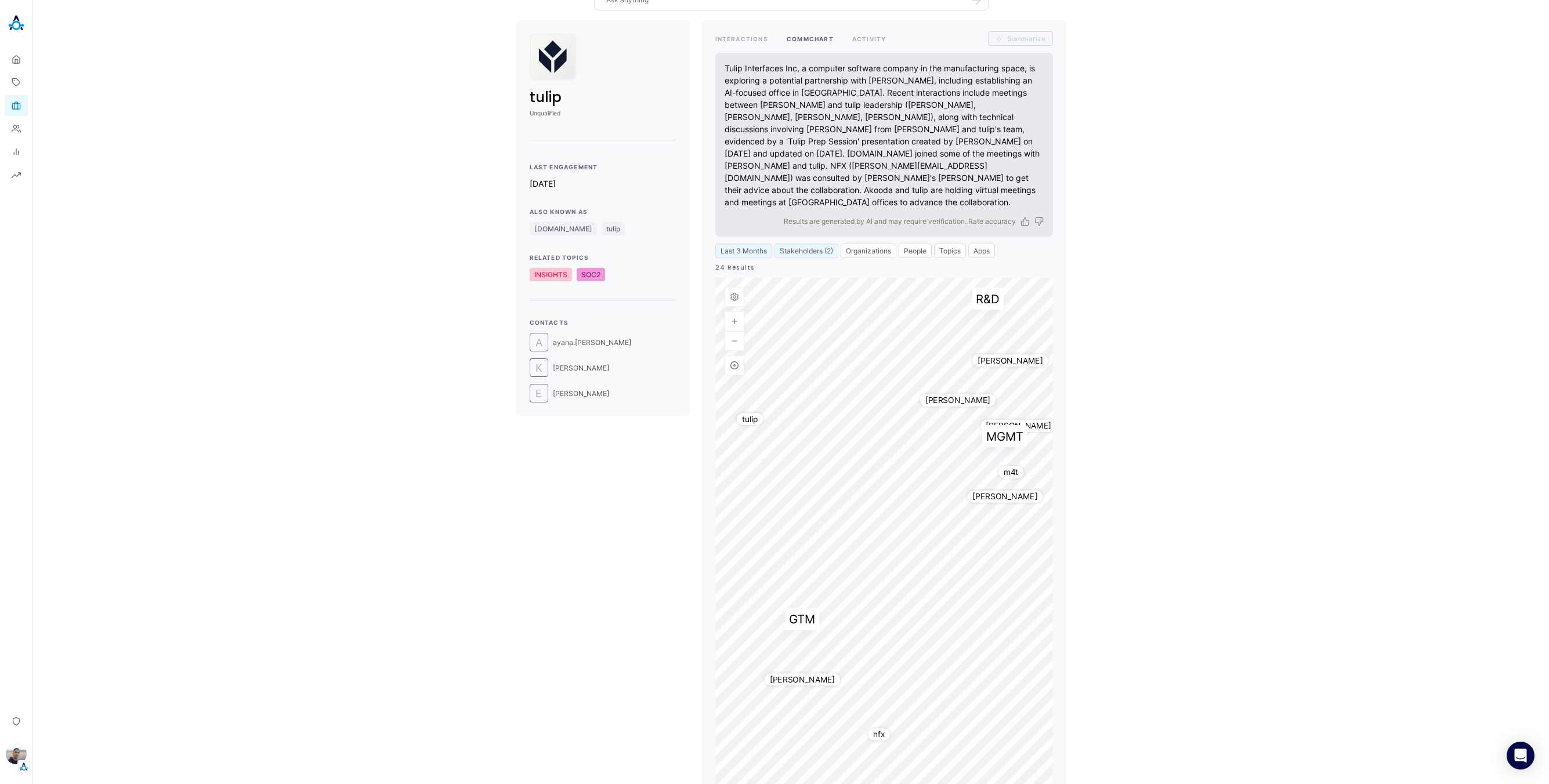
click at [1354, 228] on div "tulip Unqualified Last Engagement [DATE] Also Known As [DOMAIN_NAME] tulip Rela…" at bounding box center [791, 409] width 1497 height 780
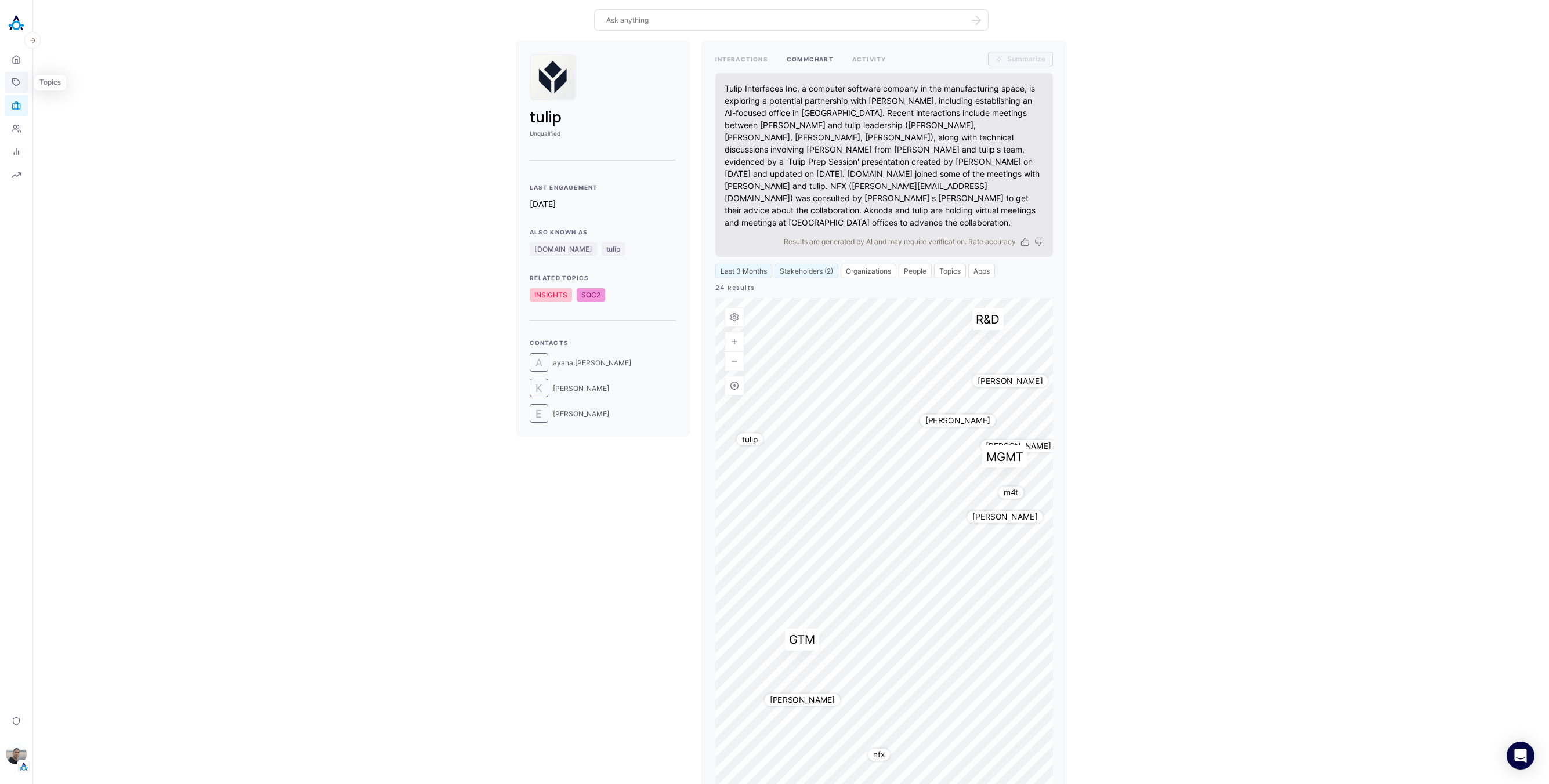
click at [10, 84] on link "Topics" at bounding box center [16, 82] width 23 height 21
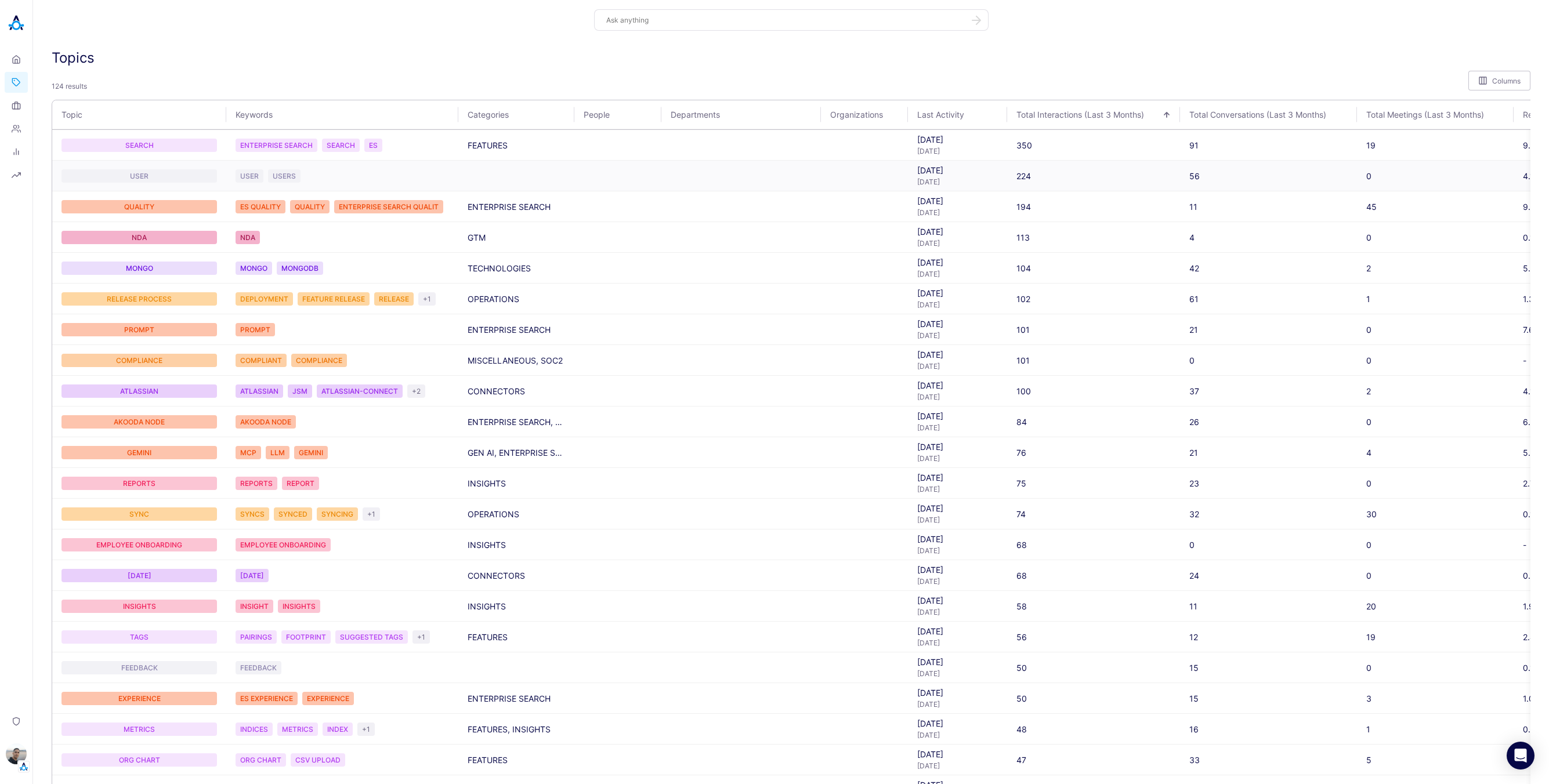
click at [141, 167] on td "USER" at bounding box center [139, 176] width 174 height 31
click at [139, 173] on div "USER" at bounding box center [139, 176] width 156 height 13
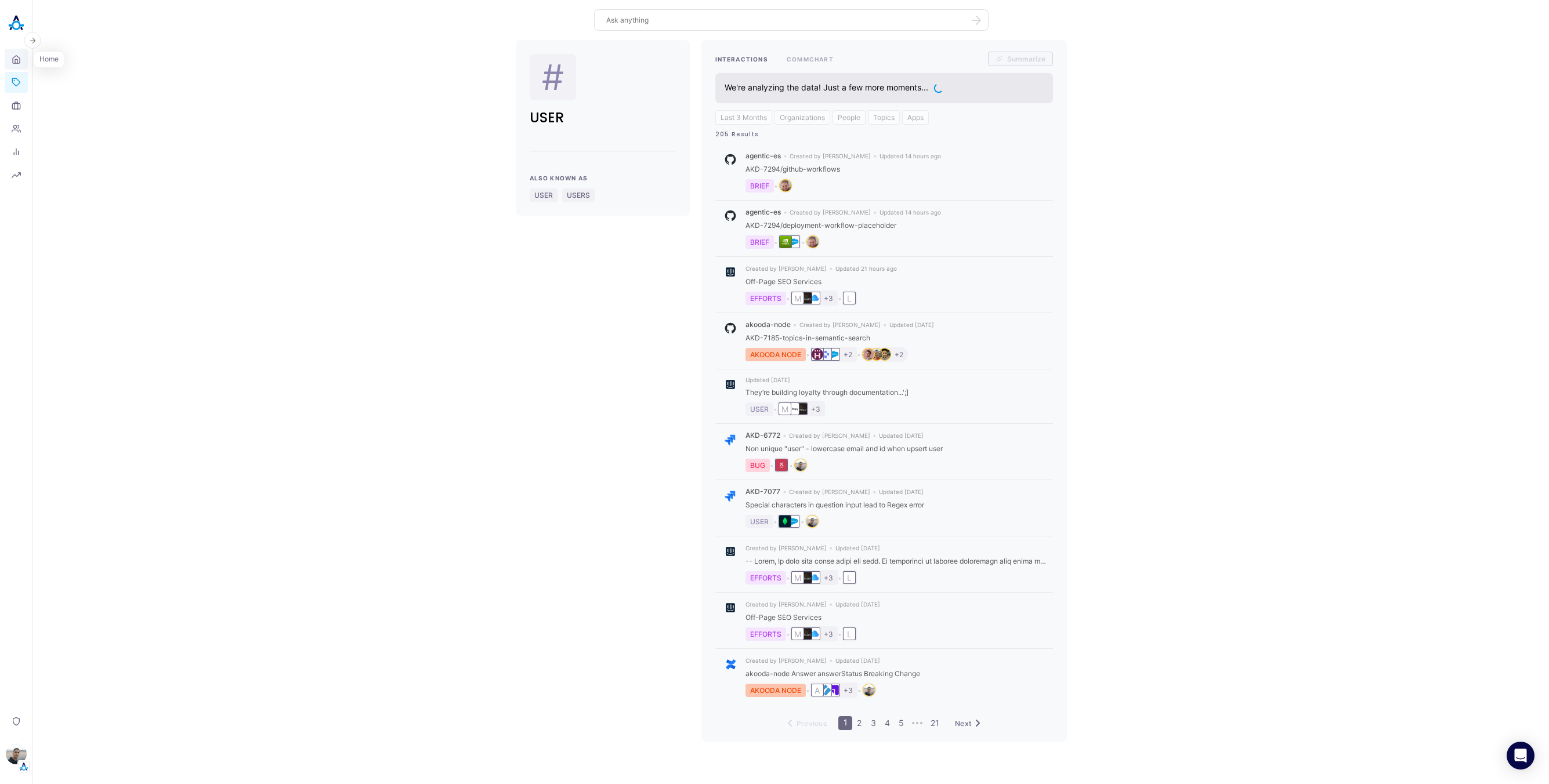
click at [15, 55] on icon at bounding box center [16, 60] width 9 height 11
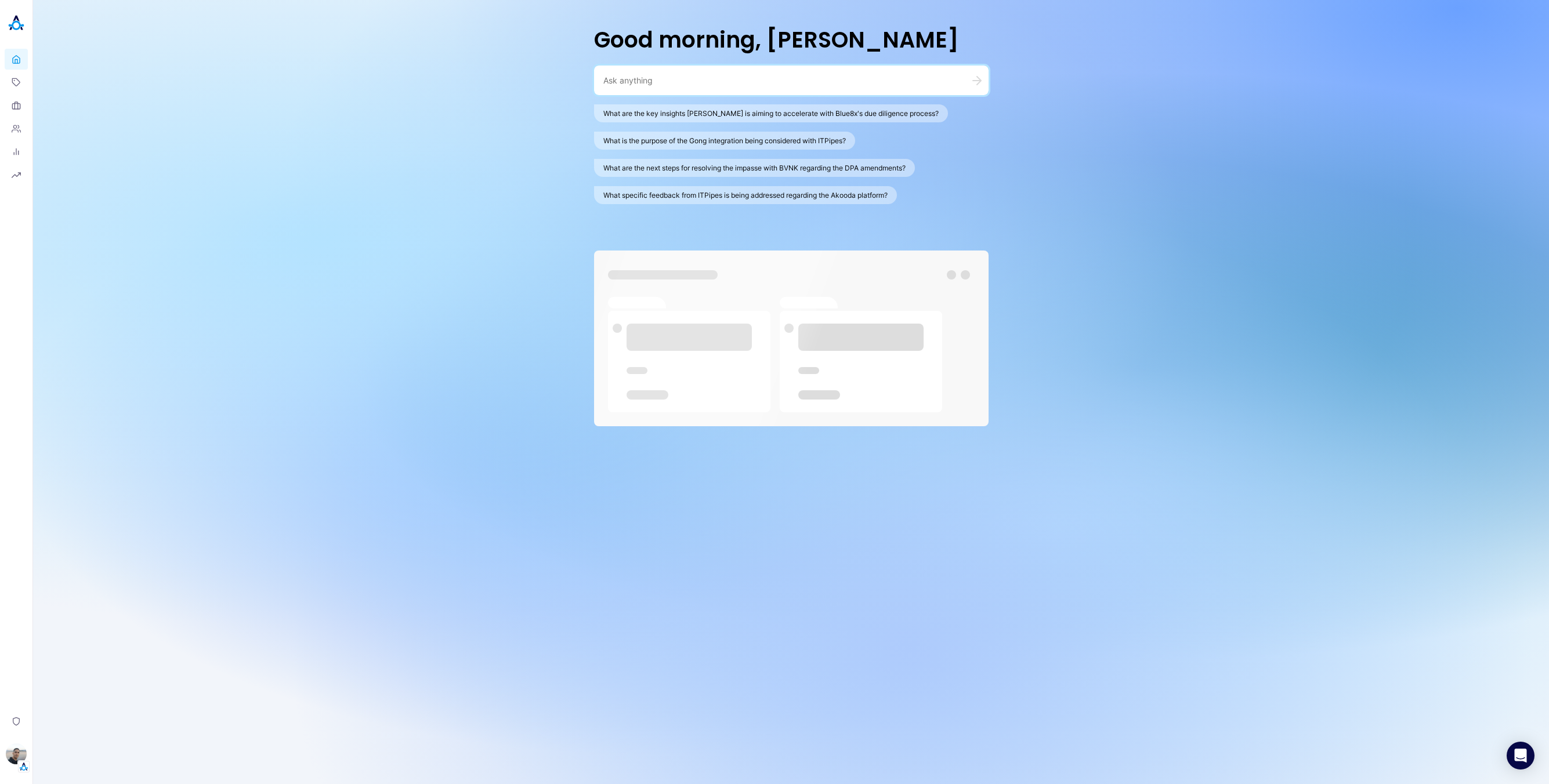
click at [786, 123] on div "What are the key insights [PERSON_NAME] is aiming to accelerate with Blue8x's d…" at bounding box center [791, 155] width 394 height 100
click at [791, 118] on button "What are the key insights [PERSON_NAME] is aiming to accelerate with Blue8x's d…" at bounding box center [771, 114] width 354 height 18
type textarea "What are the key insights [PERSON_NAME] is aiming to accelerate with Blue8x's d…"
